Goal: Task Accomplishment & Management: Manage account settings

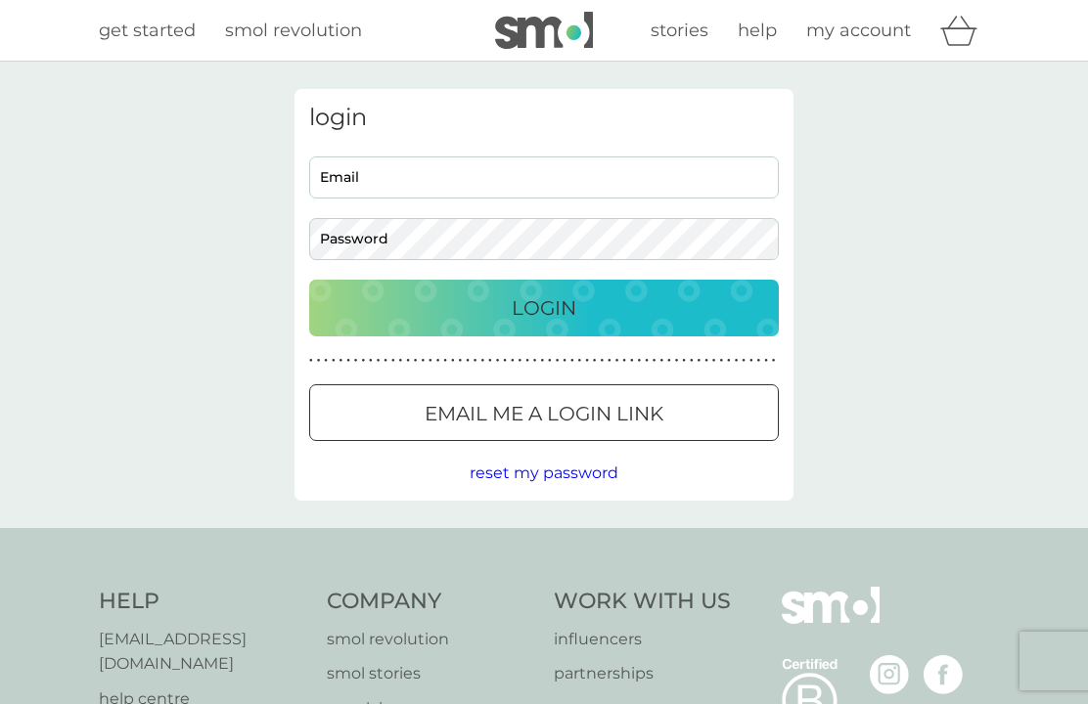
click at [374, 171] on input "Email" at bounding box center [544, 178] width 470 height 42
type input "[EMAIL_ADDRESS][DOMAIN_NAME]"
click at [544, 307] on button "Login" at bounding box center [544, 308] width 470 height 57
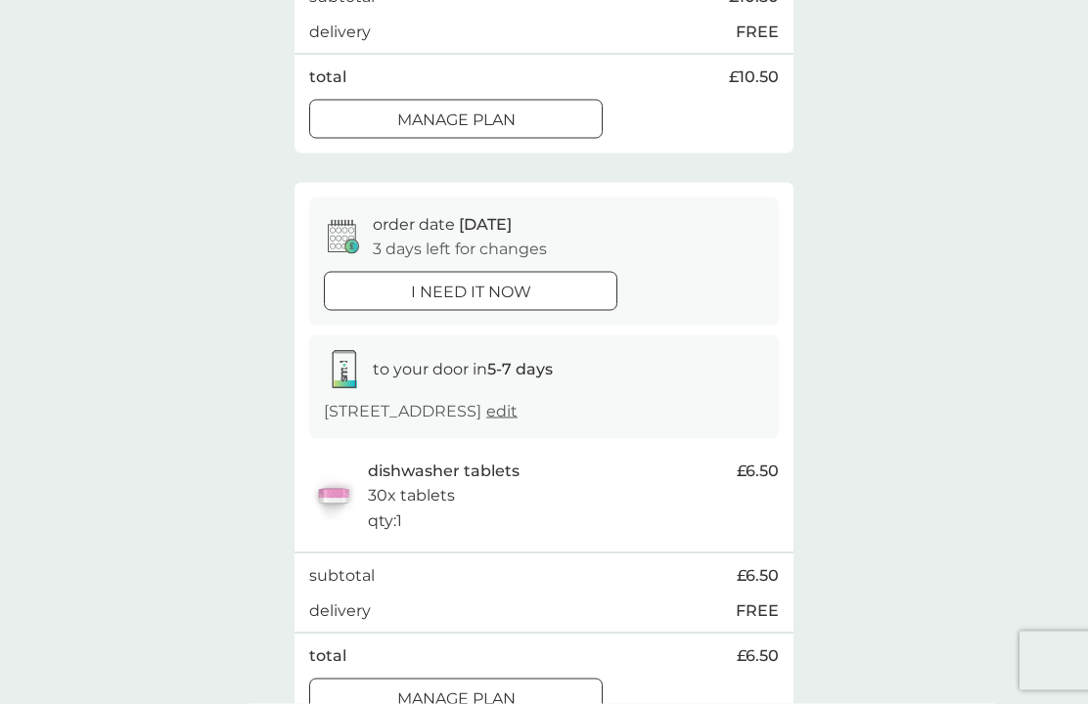
scroll to position [580, 0]
click at [457, 687] on div at bounding box center [456, 697] width 70 height 21
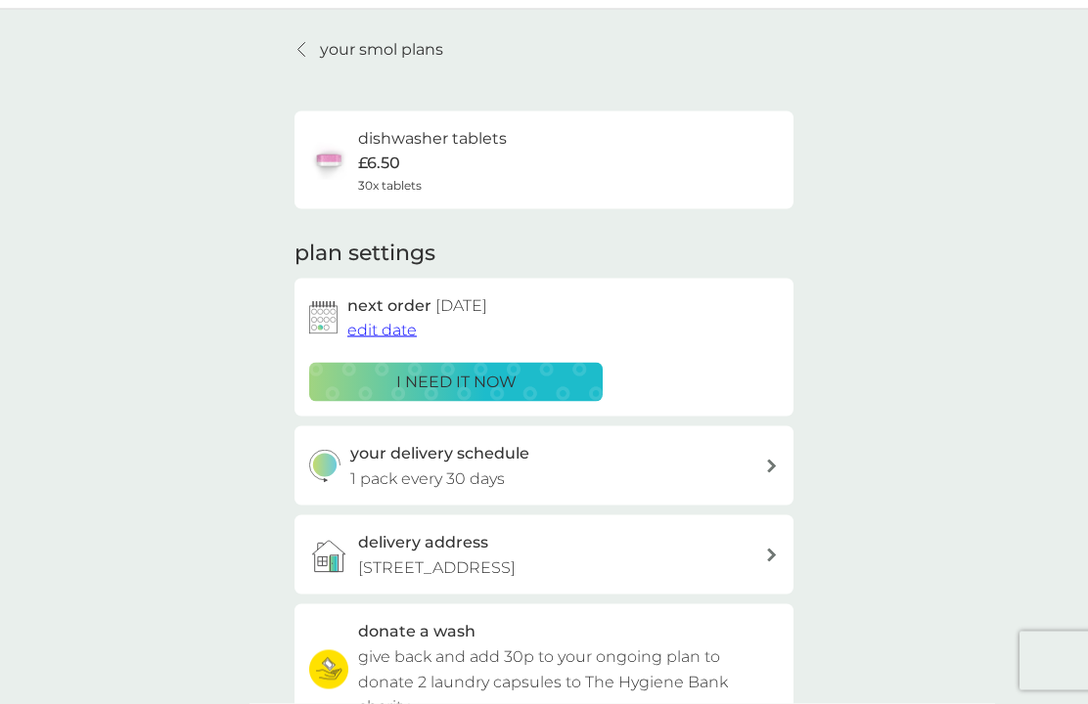
scroll to position [54, 0]
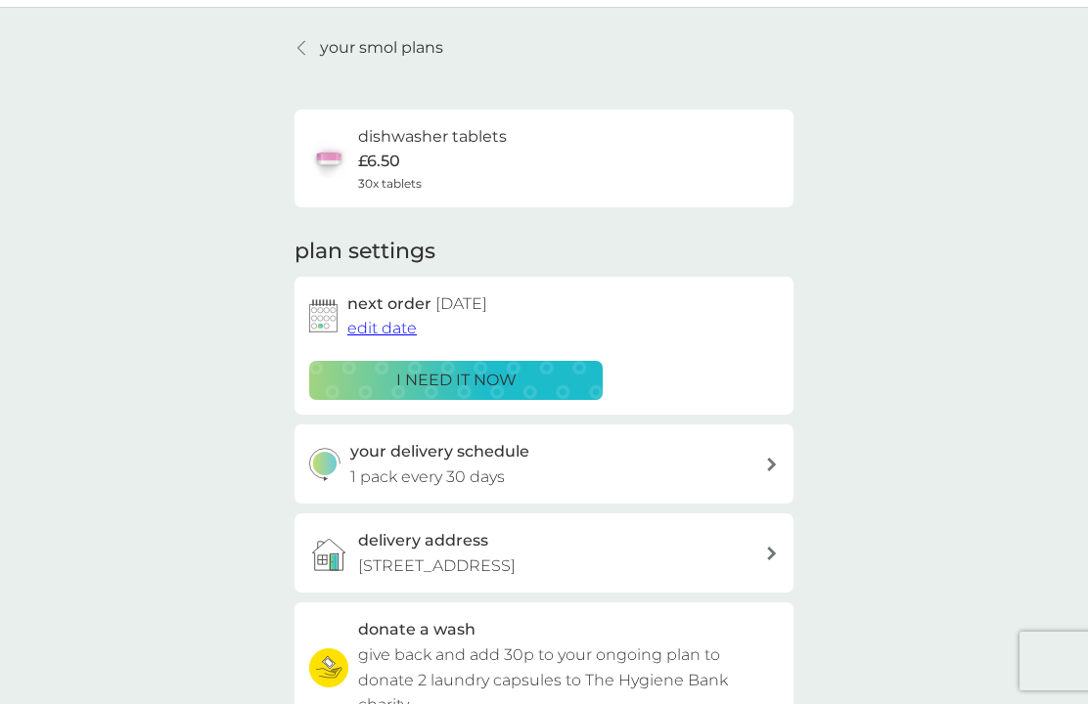
click at [385, 320] on span "edit date" at bounding box center [381, 328] width 69 height 19
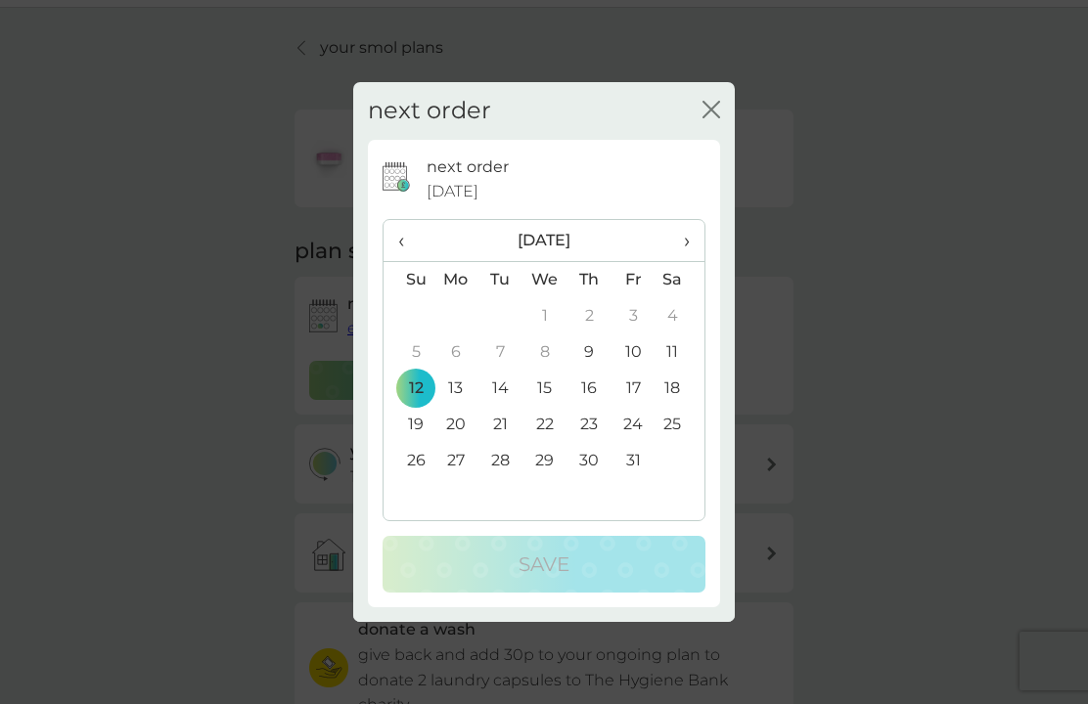
click at [417, 479] on td "26" at bounding box center [409, 461] width 50 height 36
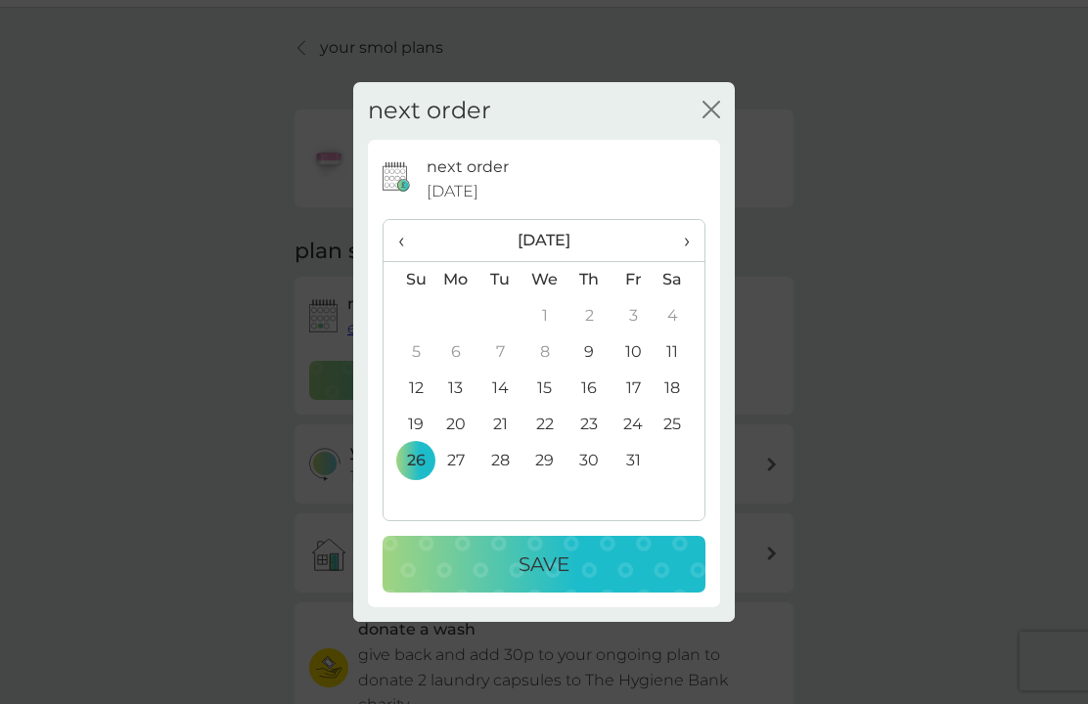
click at [549, 580] on p "Save" at bounding box center [544, 564] width 51 height 31
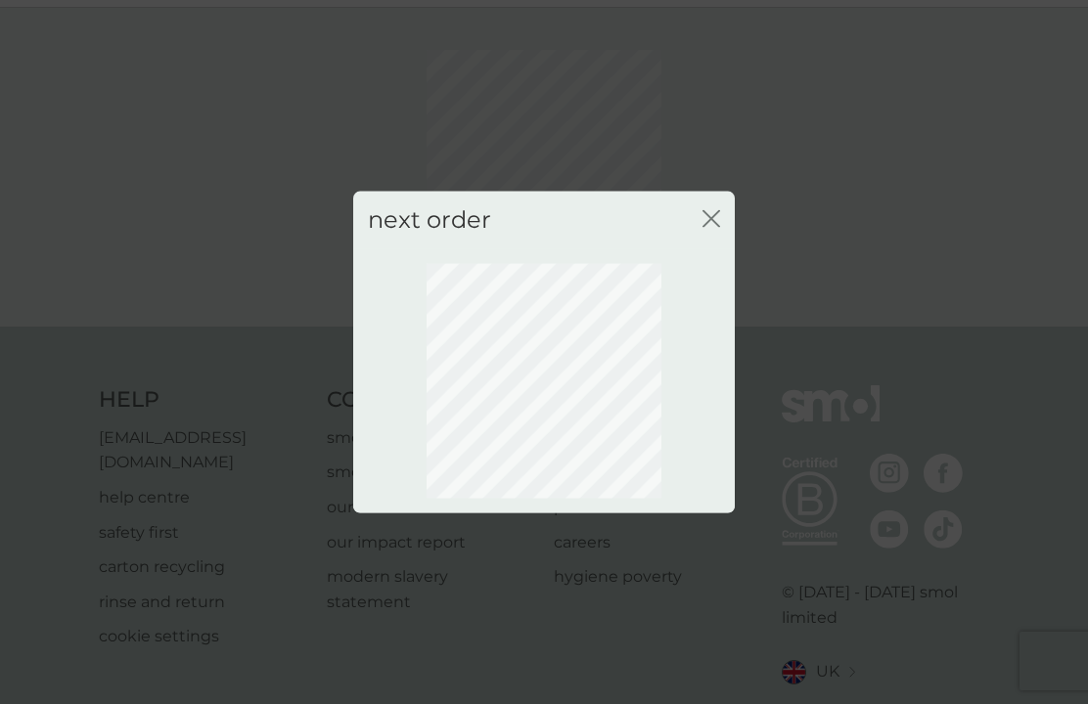
scroll to position [47, 0]
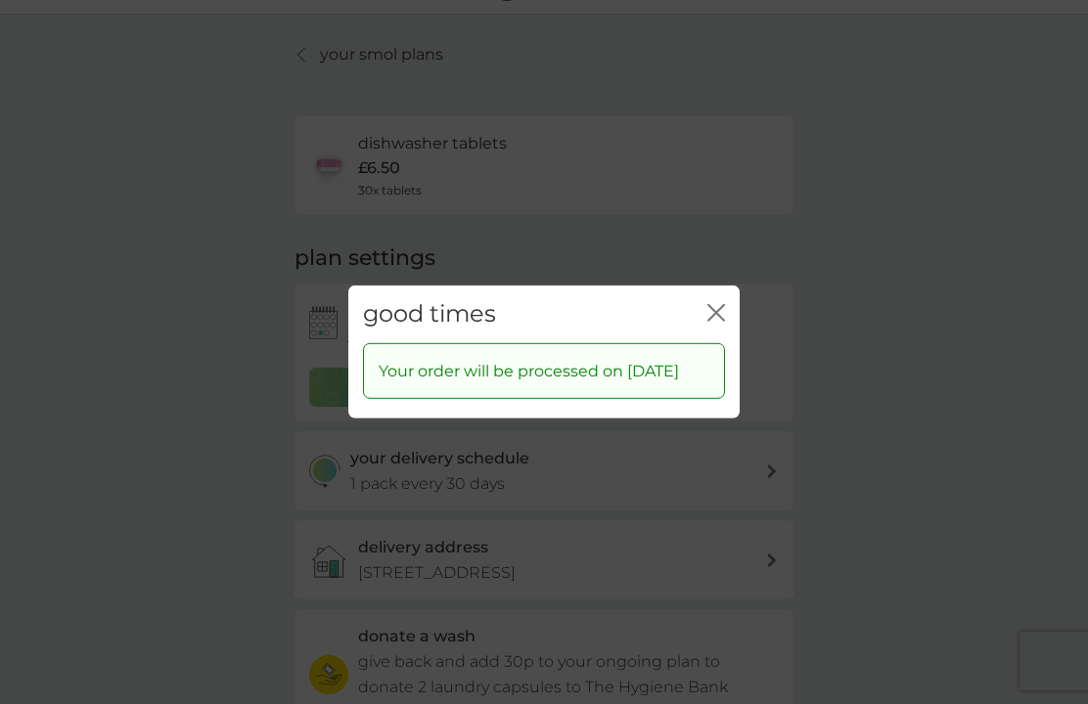
click at [722, 325] on div "close" at bounding box center [716, 314] width 18 height 28
click at [714, 322] on icon "close" at bounding box center [716, 313] width 18 height 18
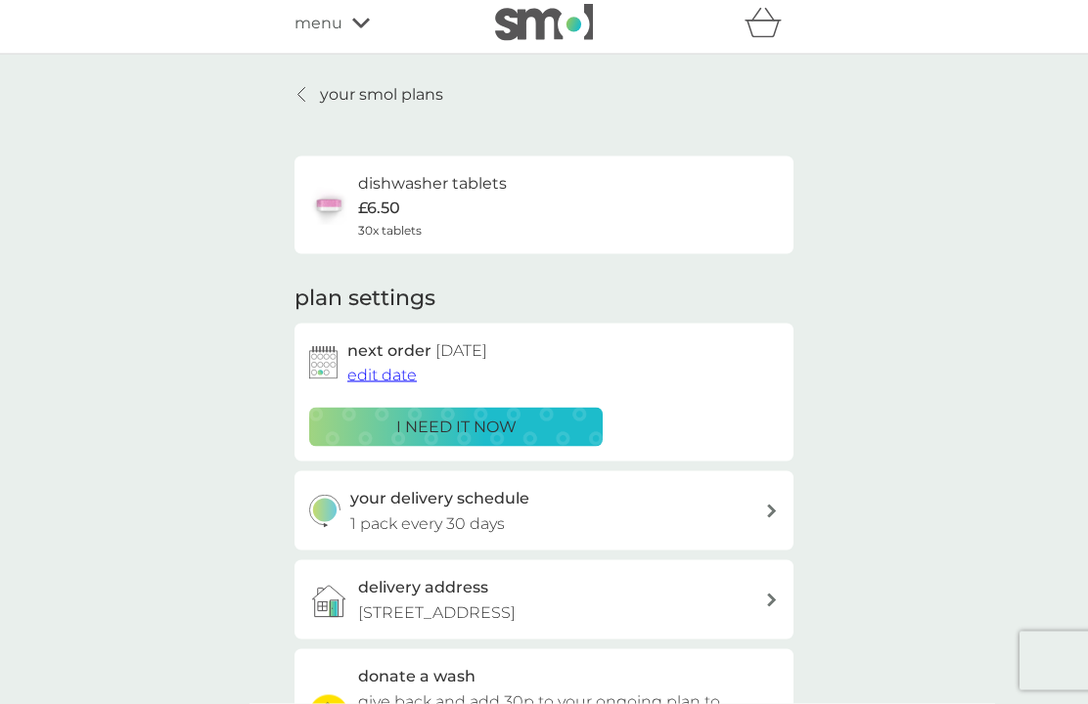
scroll to position [0, 0]
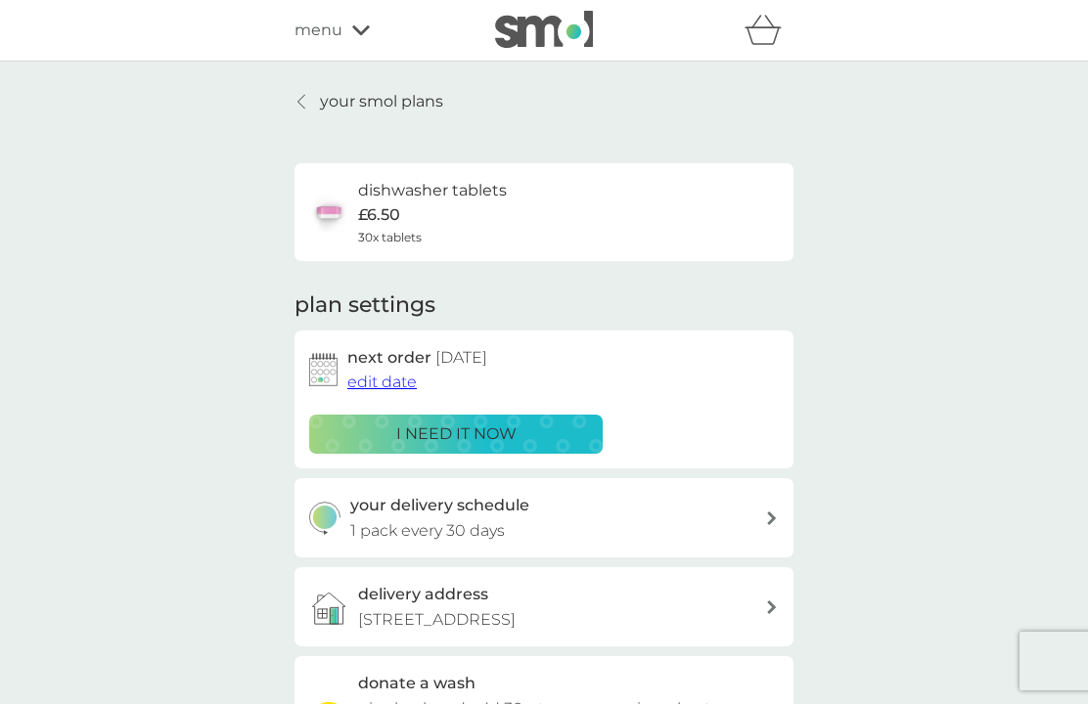
click at [322, 98] on p "your smol plans" at bounding box center [381, 101] width 123 height 25
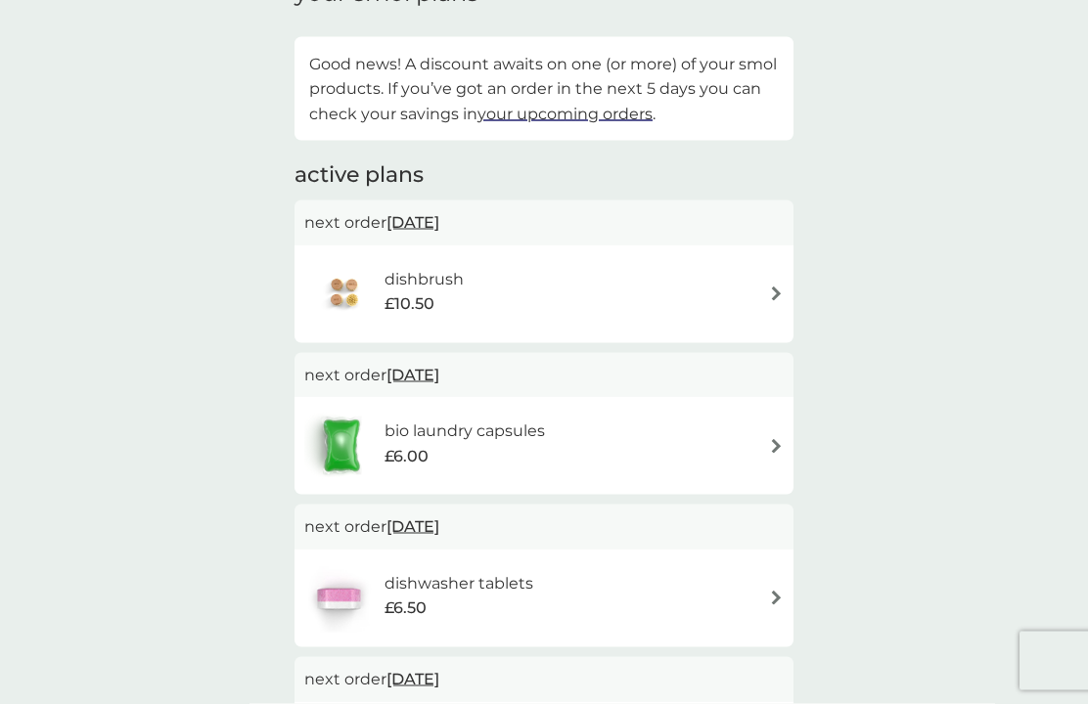
scroll to position [314, 0]
click at [429, 426] on h6 "bio laundry capsules" at bounding box center [464, 429] width 160 height 25
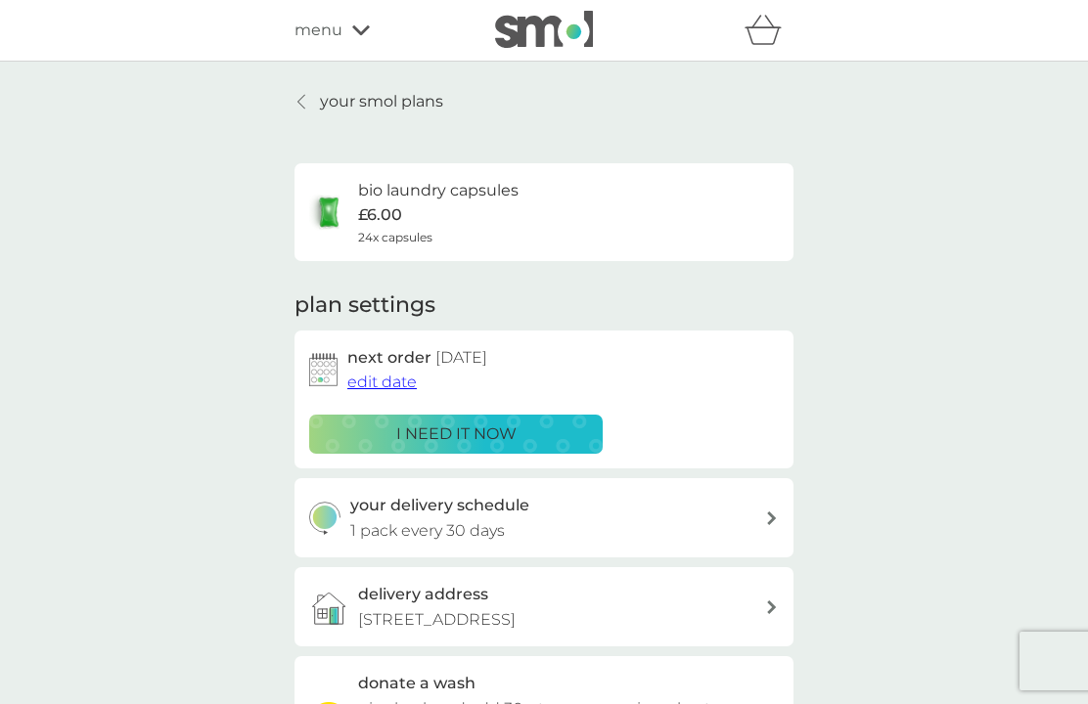
click at [383, 382] on span "edit date" at bounding box center [381, 382] width 69 height 19
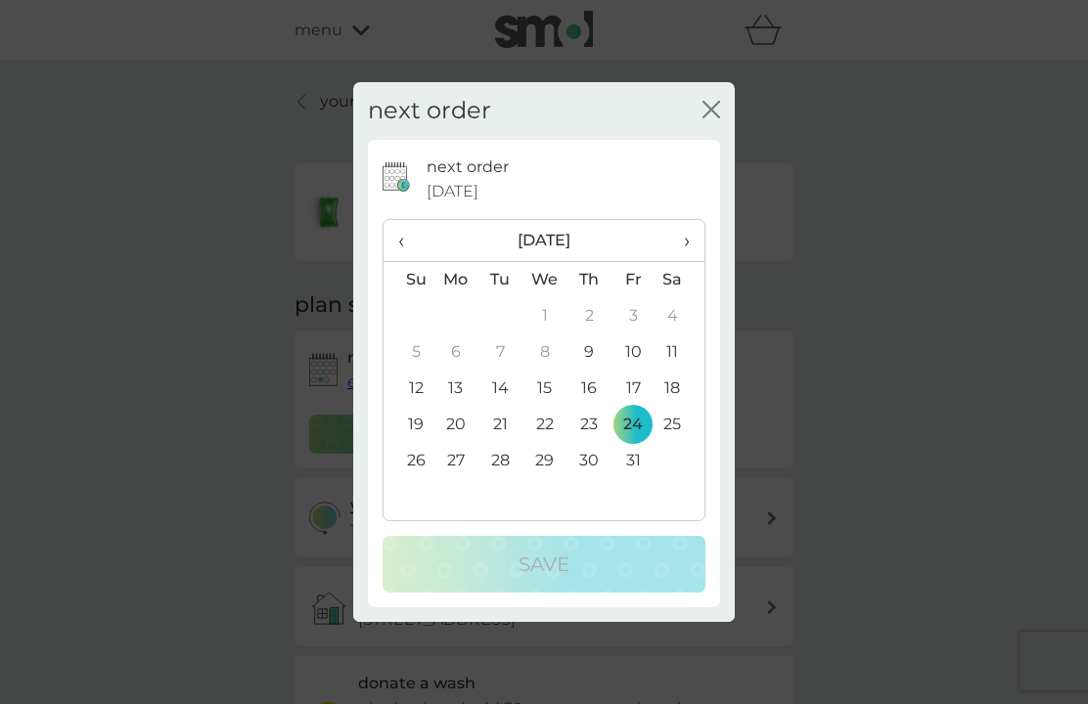
click at [417, 479] on td "26" at bounding box center [409, 461] width 50 height 36
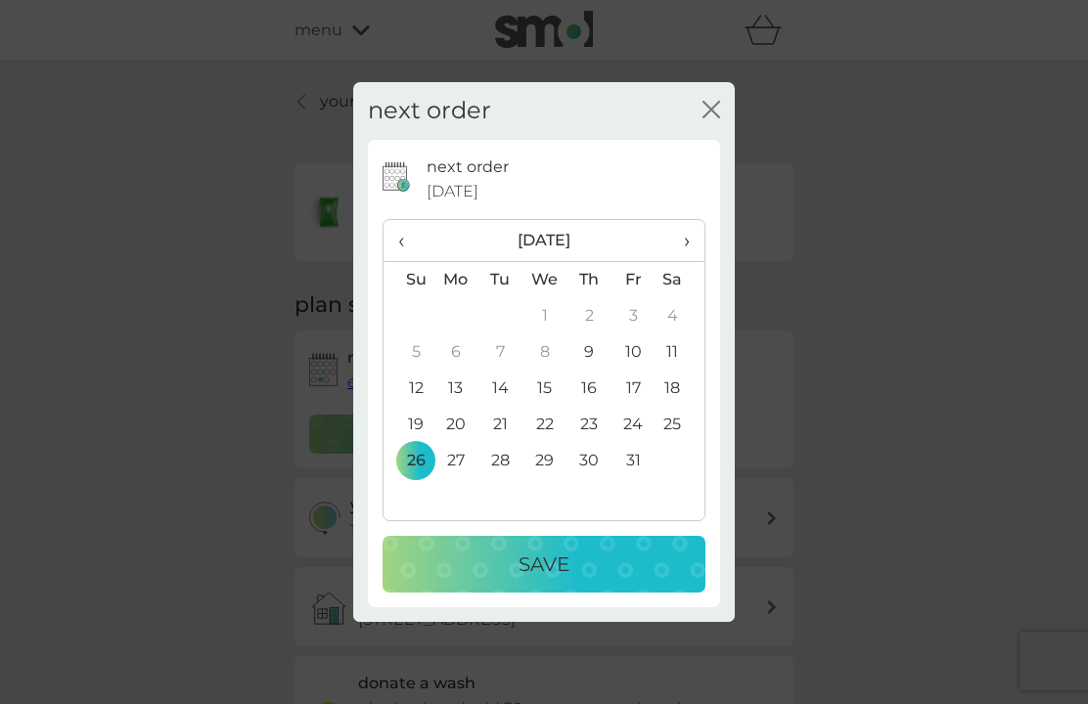
click at [547, 581] on button "Save" at bounding box center [544, 564] width 323 height 57
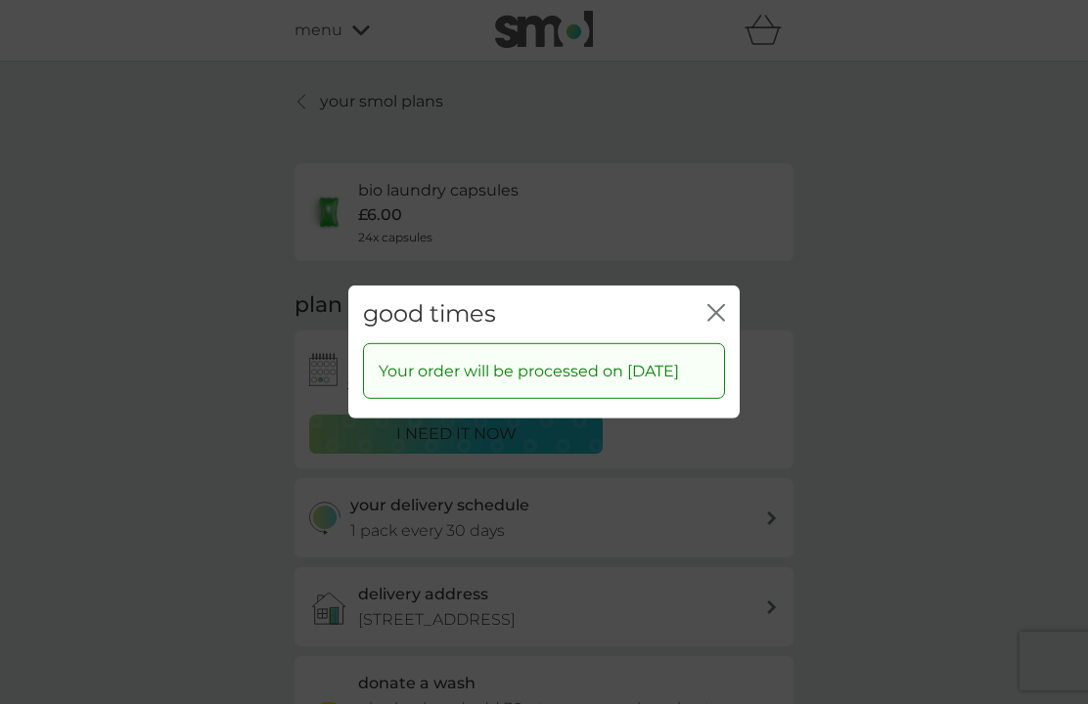
click at [715, 322] on icon "close" at bounding box center [716, 313] width 18 height 18
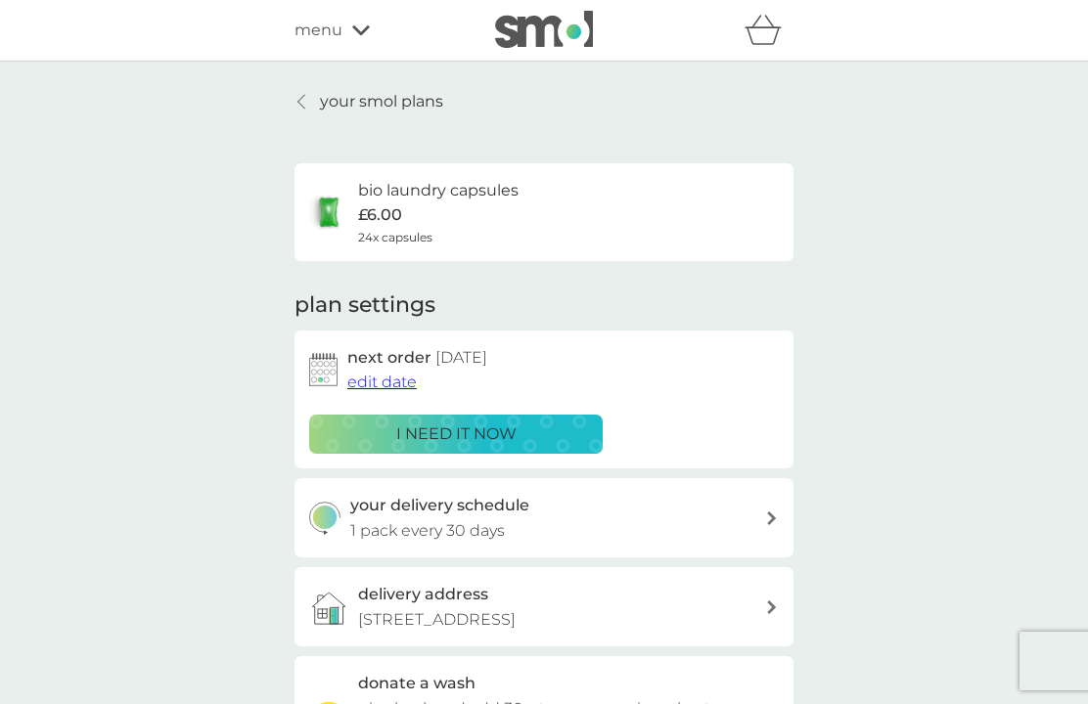
click at [342, 99] on p "your smol plans" at bounding box center [381, 101] width 123 height 25
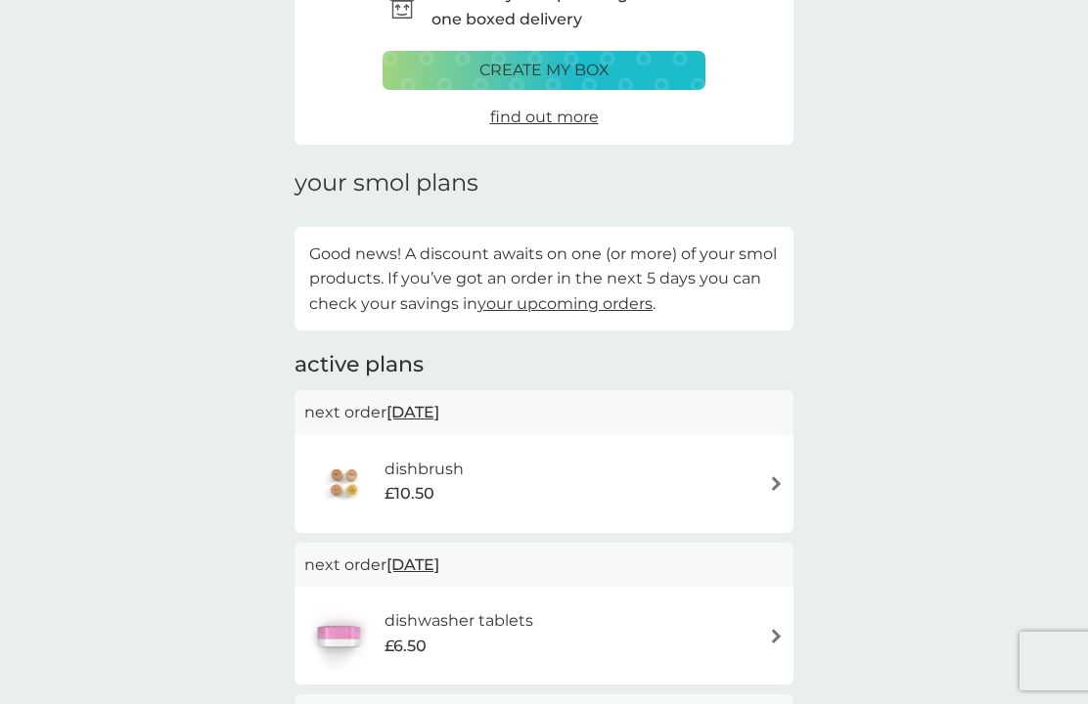
scroll to position [139, 0]
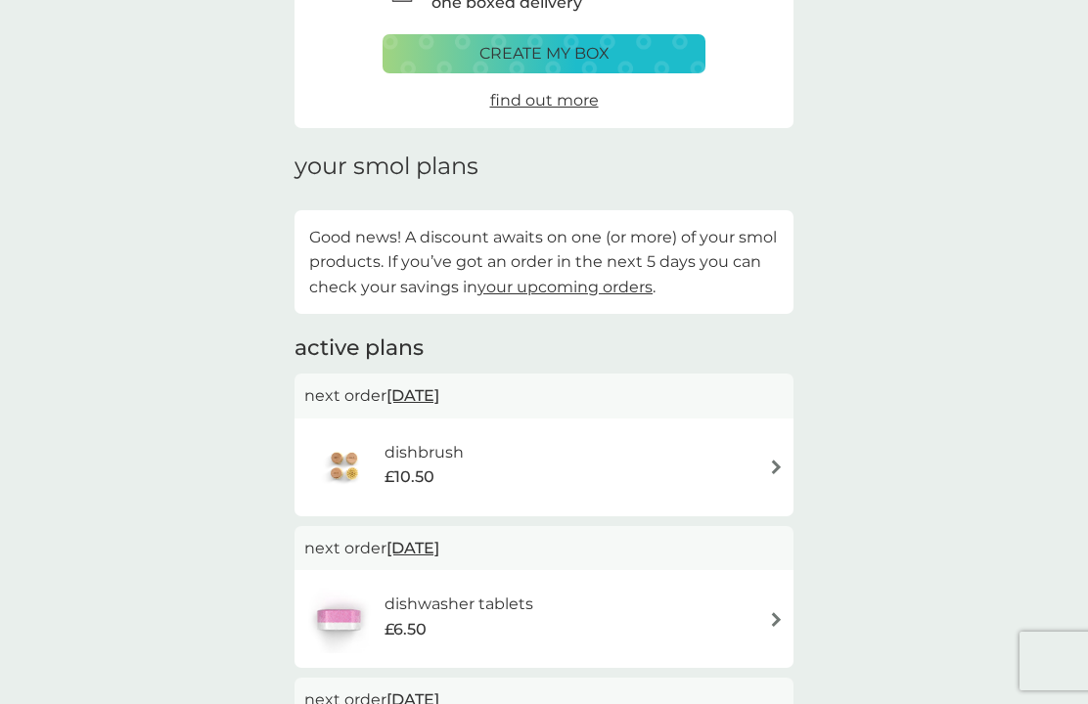
click at [422, 385] on span "10 Oct 2025" at bounding box center [412, 396] width 53 height 38
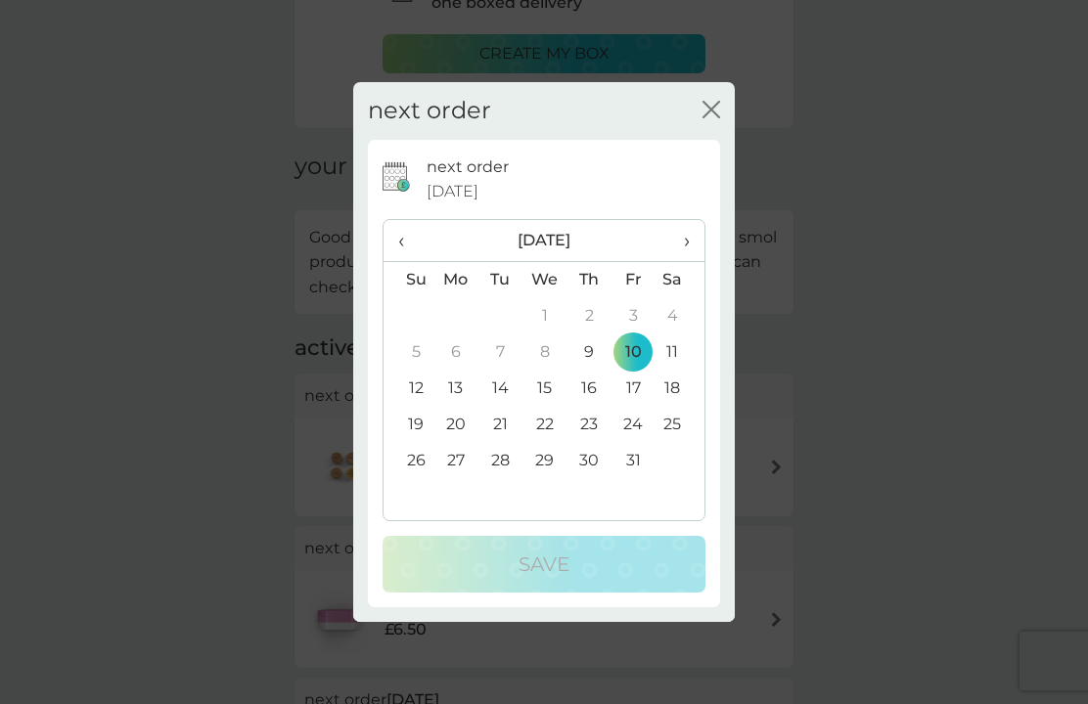
click at [415, 479] on td "26" at bounding box center [409, 461] width 50 height 36
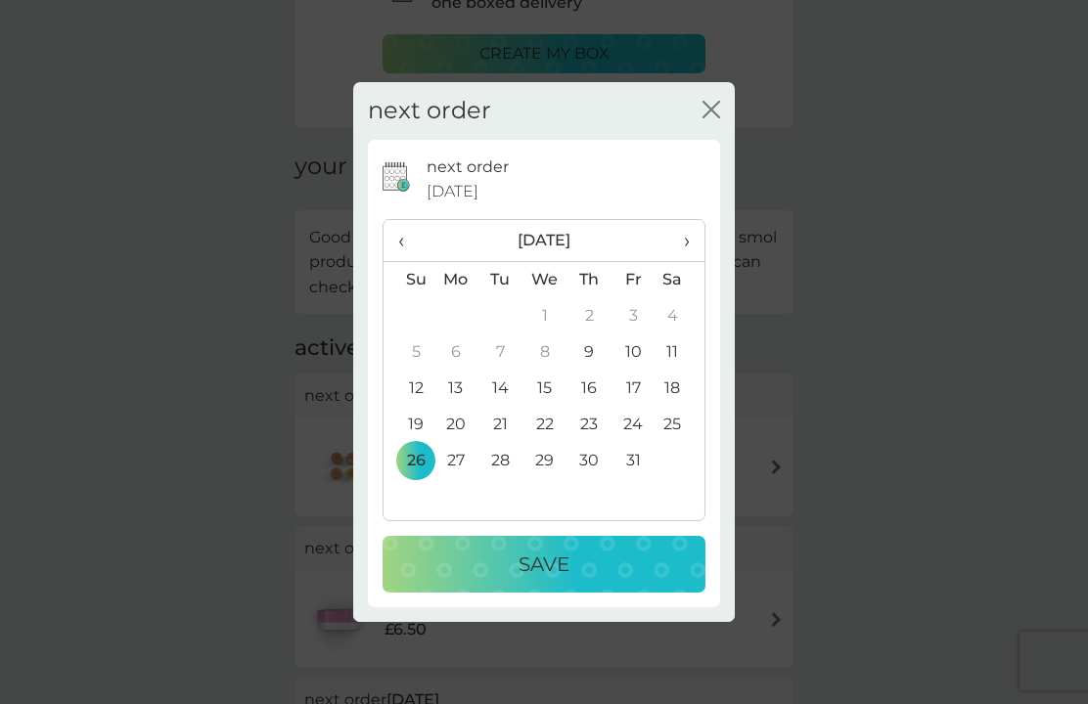
click at [529, 577] on button "Save" at bounding box center [544, 564] width 323 height 57
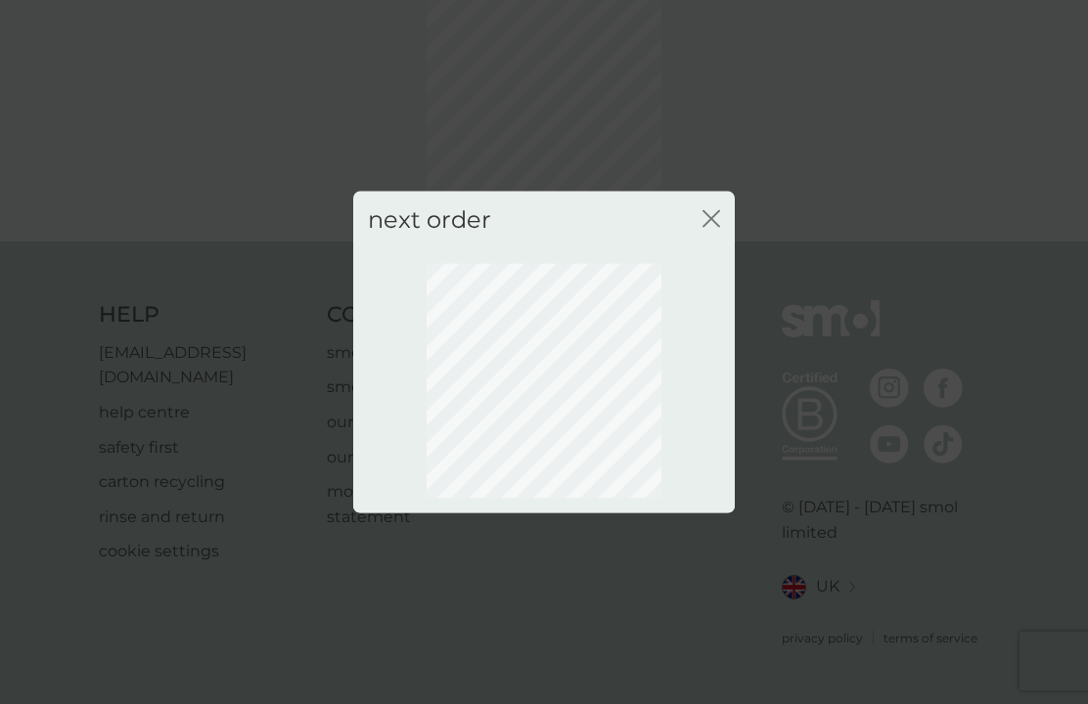
scroll to position [47, 0]
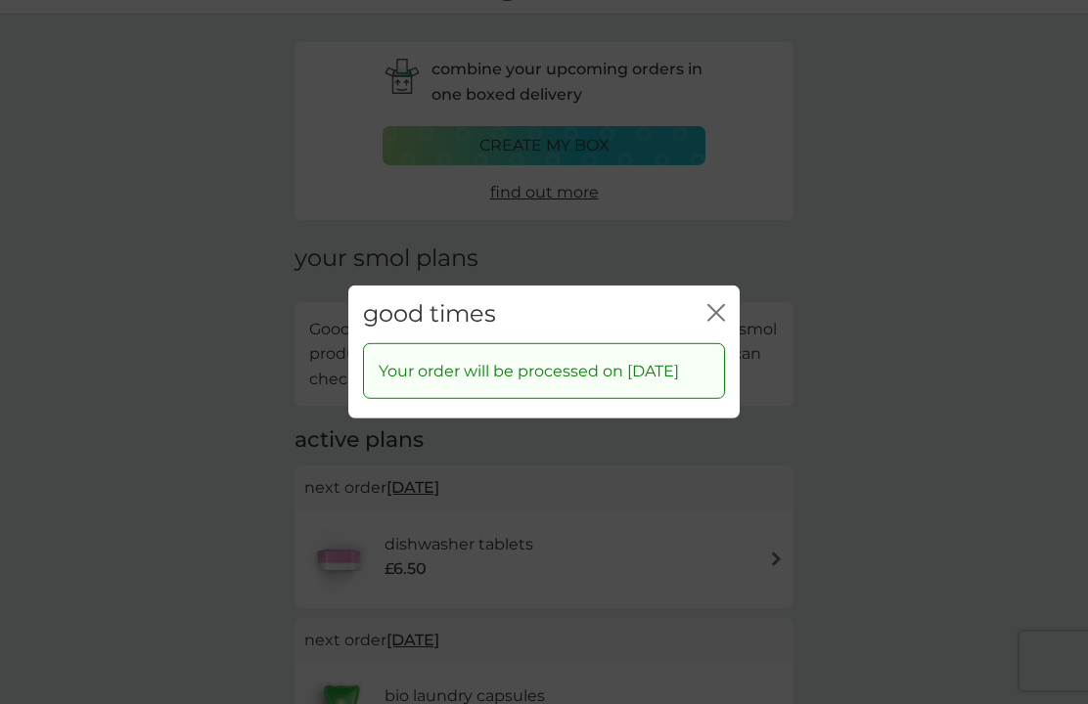
click at [722, 326] on div "close" at bounding box center [716, 314] width 18 height 28
click at [715, 322] on icon "close" at bounding box center [716, 313] width 18 height 18
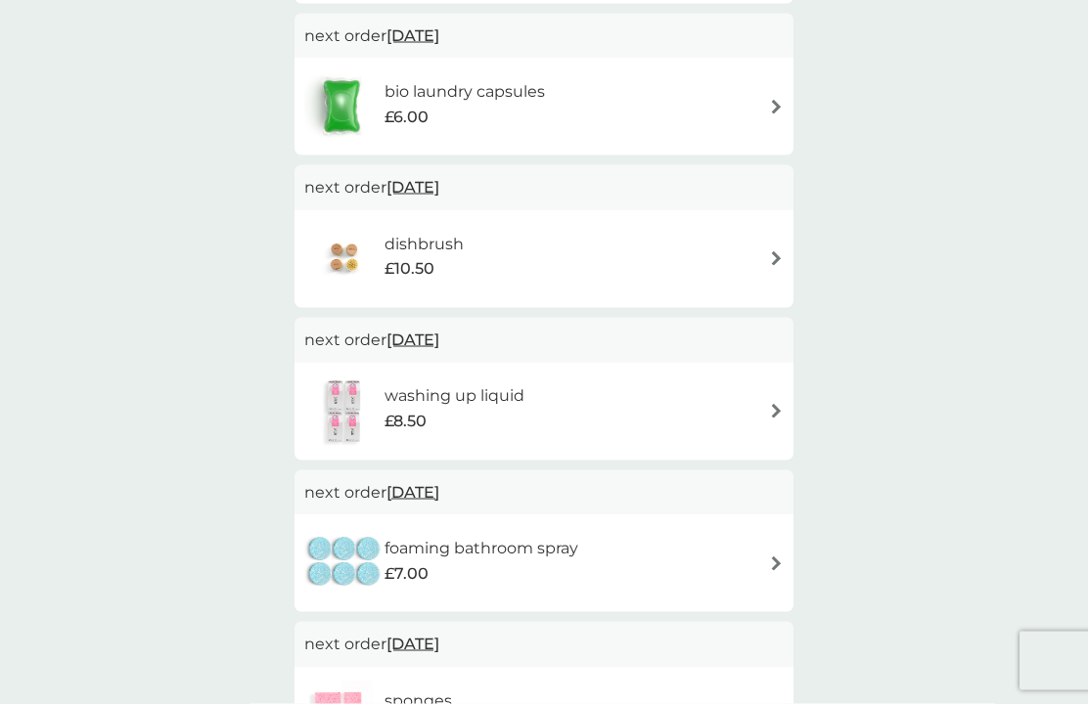
scroll to position [653, 0]
click at [407, 385] on h6 "washing up liquid" at bounding box center [454, 395] width 140 height 25
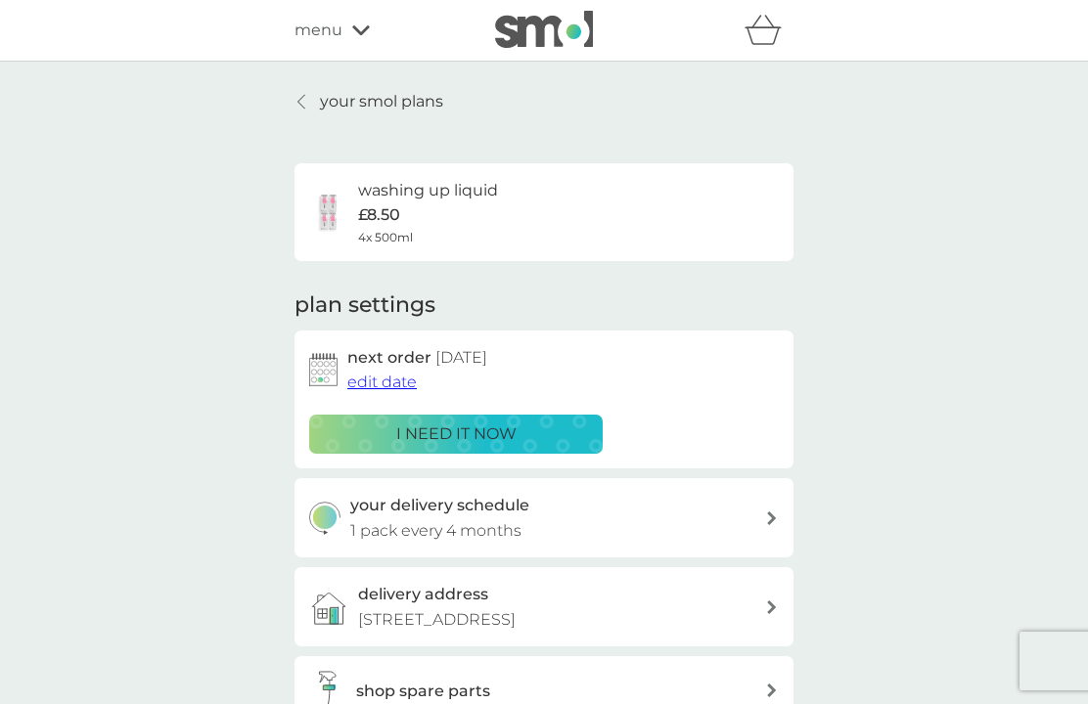
click at [386, 376] on span "edit date" at bounding box center [381, 382] width 69 height 19
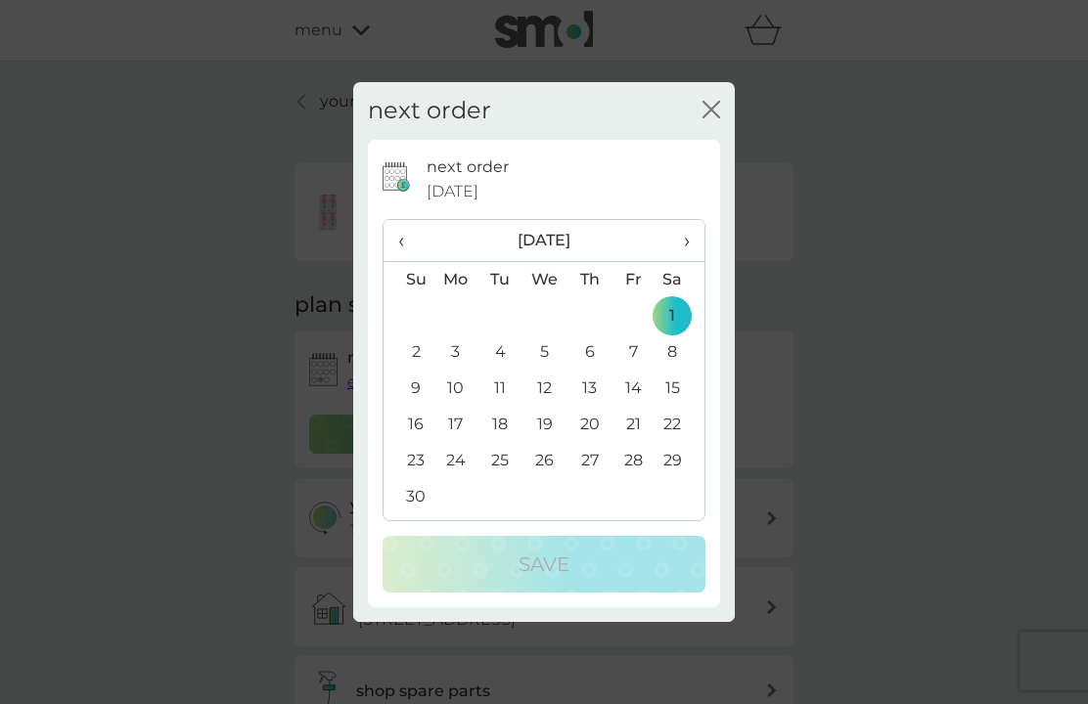
click at [405, 261] on span "‹" at bounding box center [408, 240] width 21 height 41
click at [415, 479] on td "26" at bounding box center [409, 461] width 50 height 36
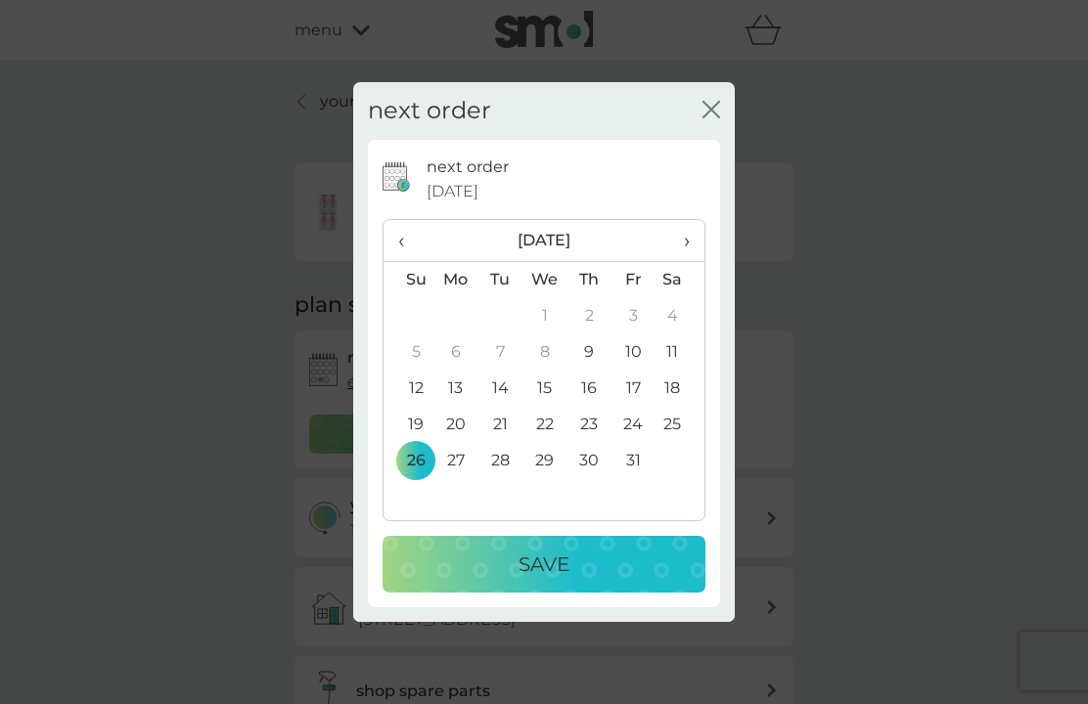
click at [551, 580] on p "Save" at bounding box center [544, 564] width 51 height 31
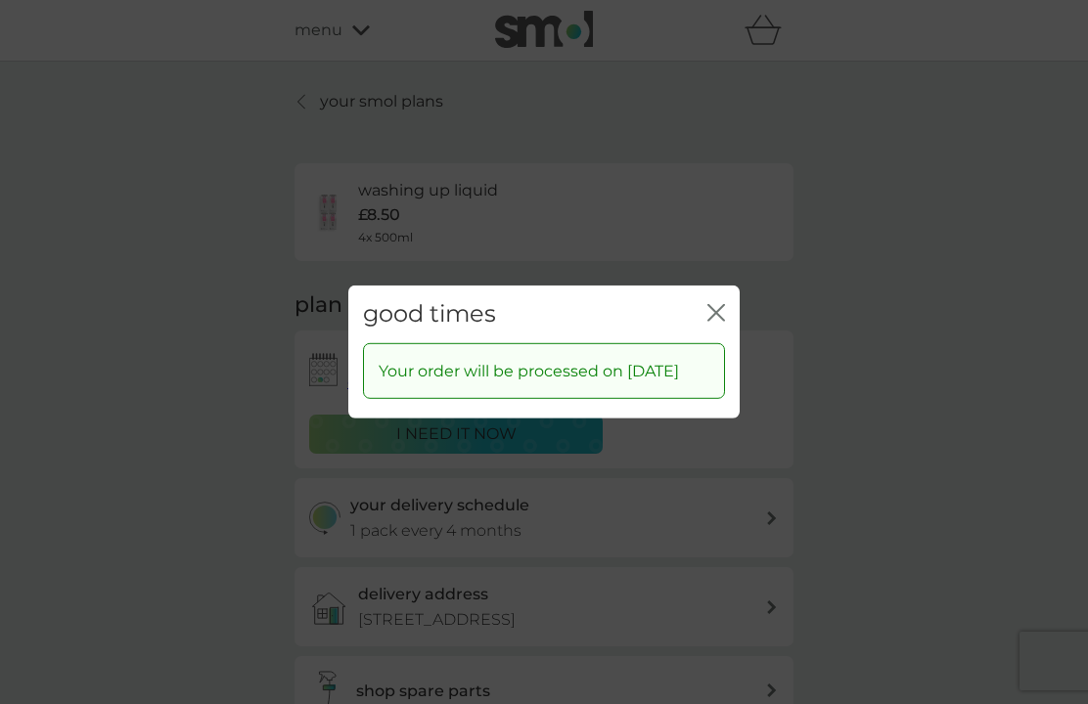
click at [713, 322] on icon "close" at bounding box center [716, 313] width 18 height 18
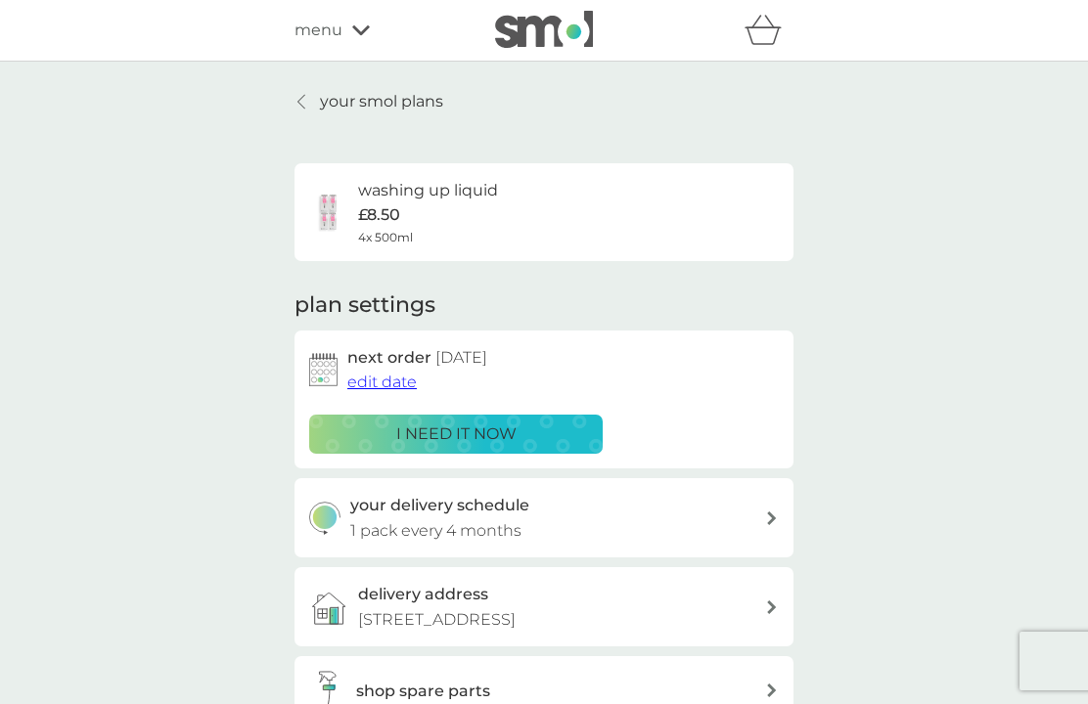
click at [364, 102] on p "your smol plans" at bounding box center [381, 101] width 123 height 25
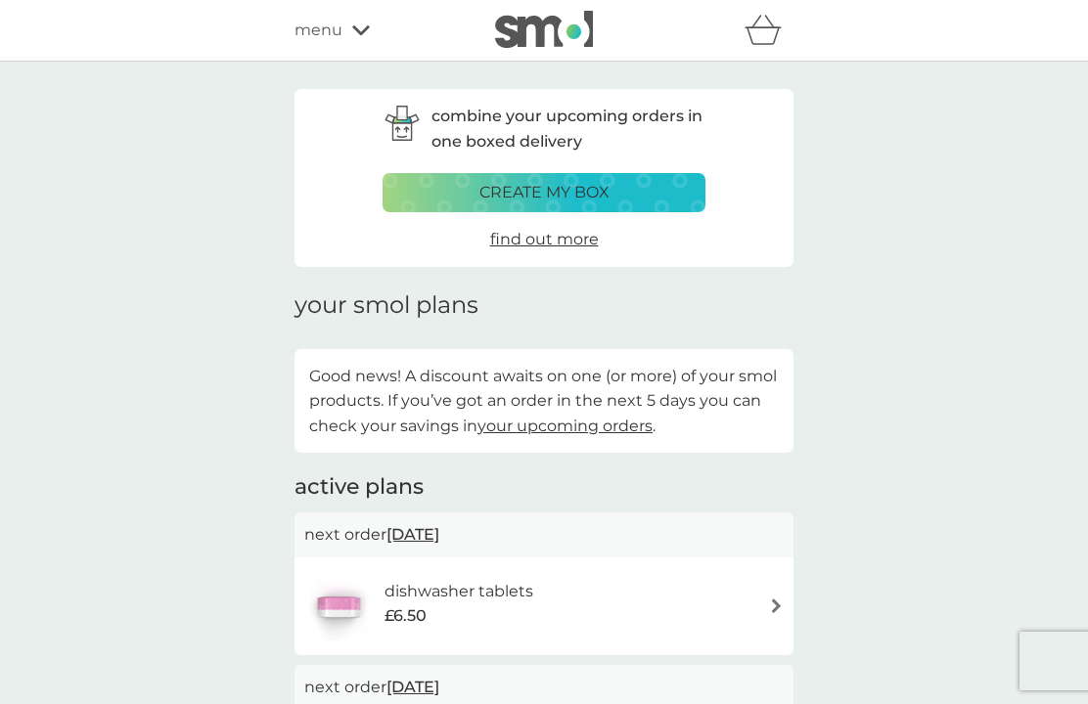
click at [356, 31] on icon at bounding box center [361, 30] width 18 height 10
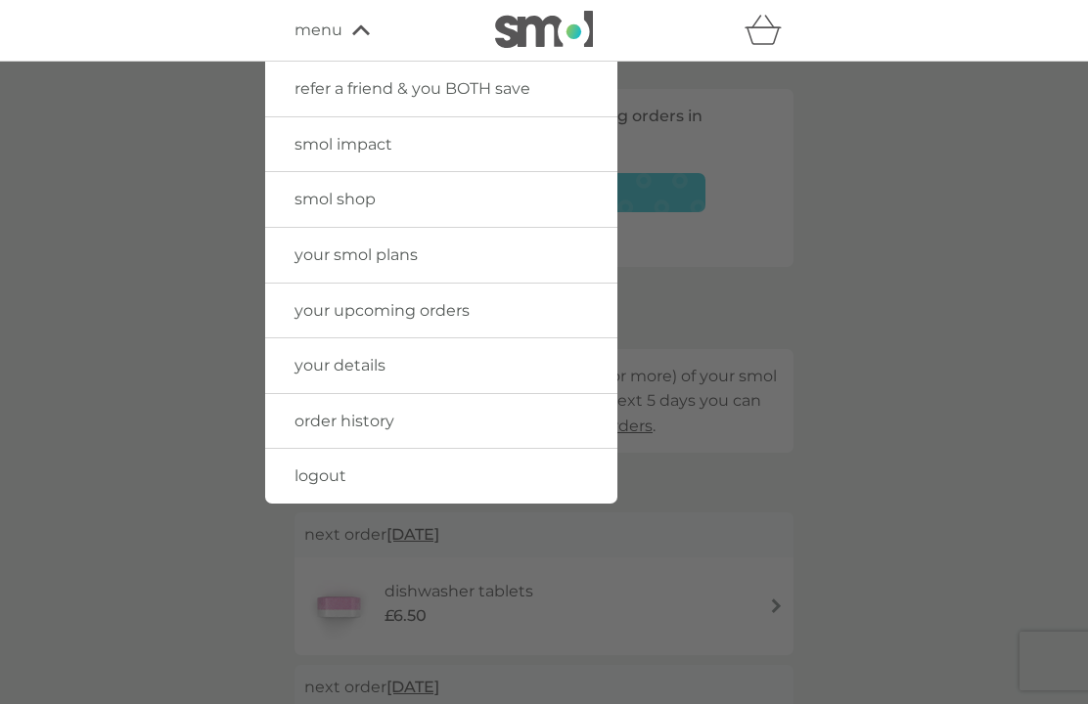
click at [318, 473] on span "logout" at bounding box center [320, 476] width 52 height 19
